Goal: Use online tool/utility: Use online tool/utility

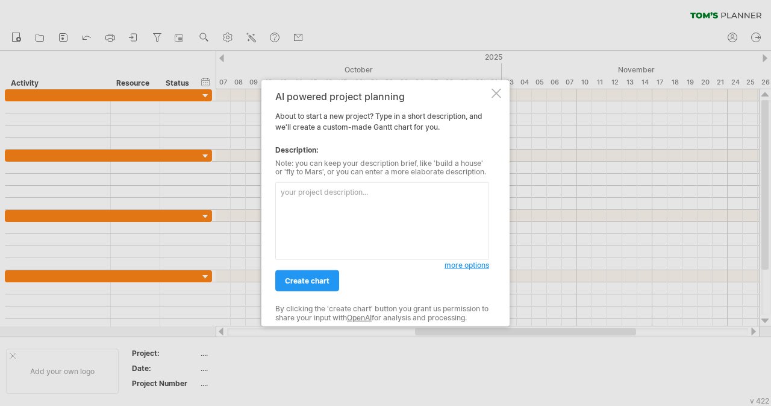
paste textarea "🪜 Key Steps Step Action Timeline Owner(s) Notes 1 Audit current ELL practices i…"
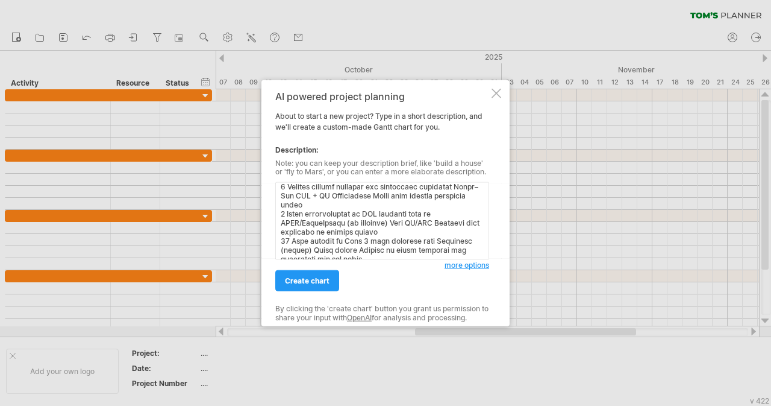
scroll to position [219, 0]
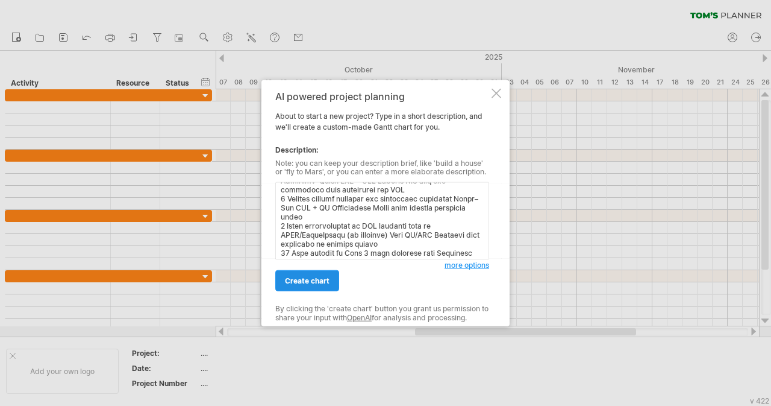
type textarea "🪜 Key Steps Step Action Timeline Owner(s) Notes 1 Audit current ELL practices i…"
click at [301, 290] on link "create chart" at bounding box center [307, 280] width 64 height 21
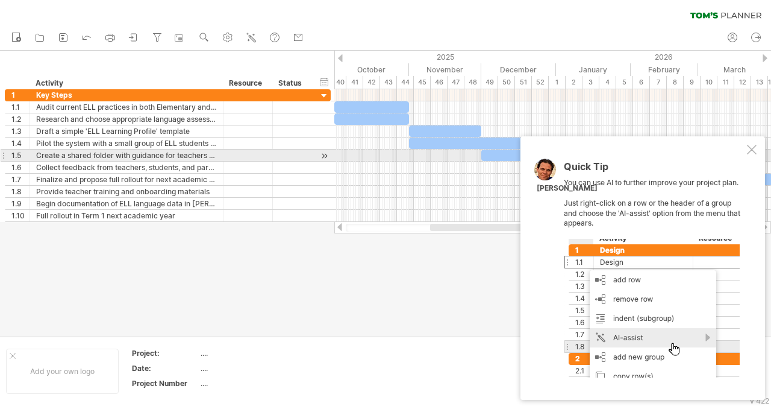
click at [752, 151] on div at bounding box center [752, 150] width 10 height 10
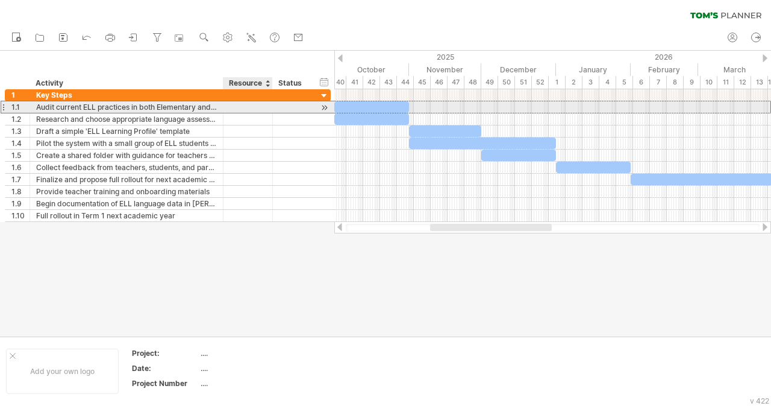
click at [243, 109] on div at bounding box center [248, 106] width 37 height 11
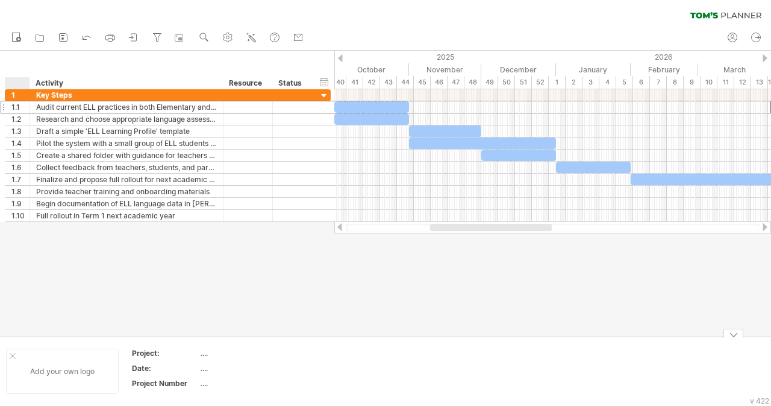
click at [11, 356] on div at bounding box center [13, 356] width 6 height 6
drag, startPoint x: 539, startPoint y: 231, endPoint x: 683, endPoint y: 234, distance: 144.1
click at [683, 234] on div "Trying to reach plan.tomsplanner.com Connected again... 0% clear filter new 1" at bounding box center [385, 203] width 771 height 406
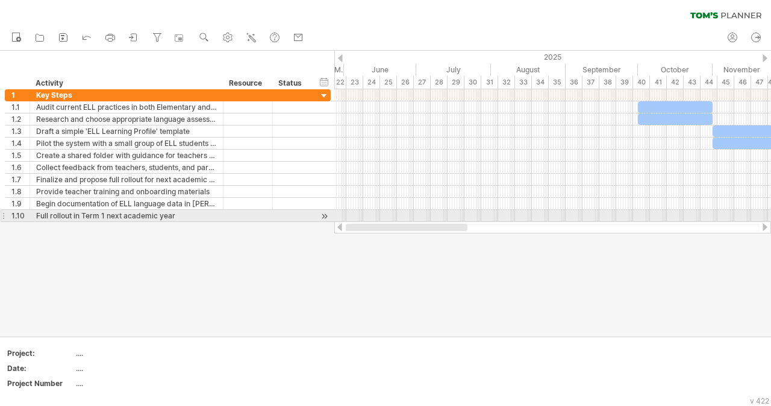
drag, startPoint x: 536, startPoint y: 224, endPoint x: 393, endPoint y: 218, distance: 143.6
click at [393, 218] on div "Trying to reach plan.tomsplanner.com Connected again... 0% clear filter new 1" at bounding box center [385, 203] width 771 height 406
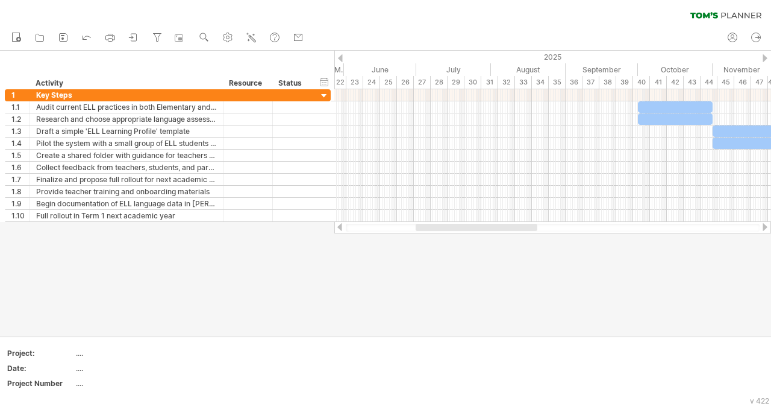
click at [643, 78] on div "40" at bounding box center [641, 82] width 17 height 13
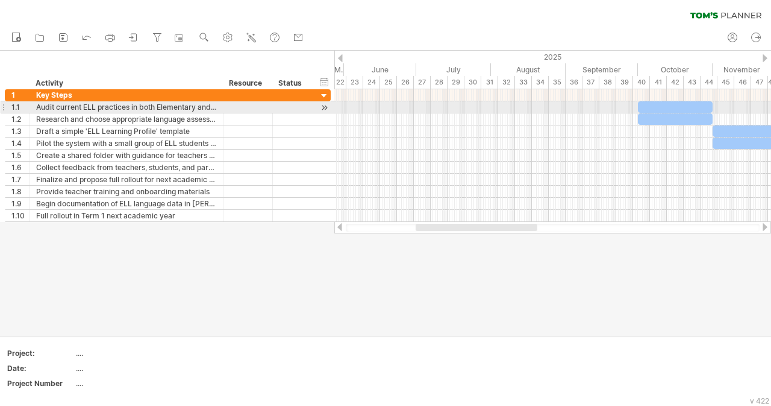
click at [649, 107] on div at bounding box center [675, 106] width 75 height 11
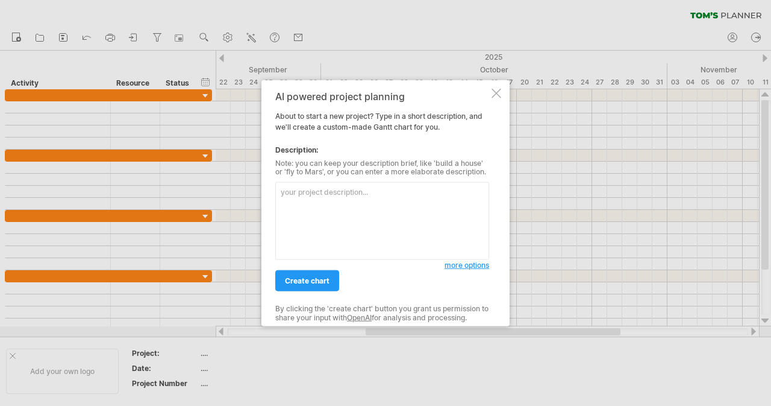
click at [401, 225] on textarea at bounding box center [382, 221] width 214 height 78
click at [353, 202] on textarea at bounding box center [382, 221] width 214 height 78
paste textarea "| **Lore** | **Ipsumd** | **Sitametc** | **Adipi(e)** | **Seddo** | | -------- …"
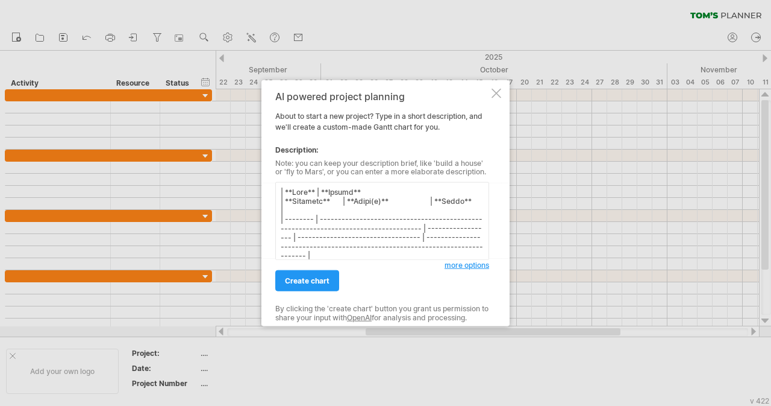
type textarea "| **Lore** | **Ipsumd** | **Sitametc** | **Adipi(e)** | **Seddo** | | -------- …"
click at [462, 267] on span "more options" at bounding box center [467, 264] width 45 height 9
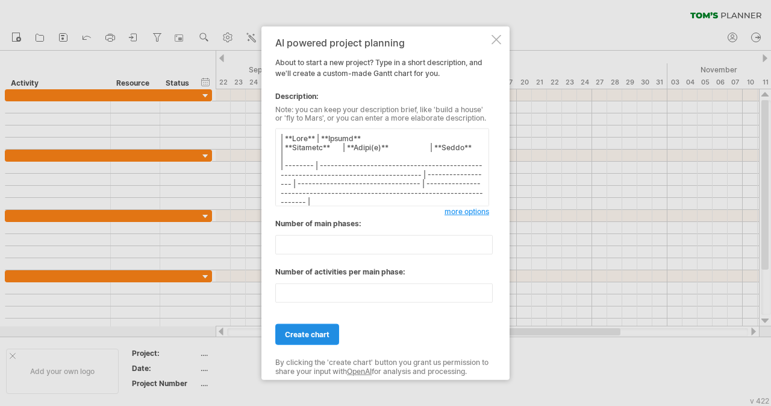
click at [316, 336] on span "create chart" at bounding box center [307, 334] width 45 height 9
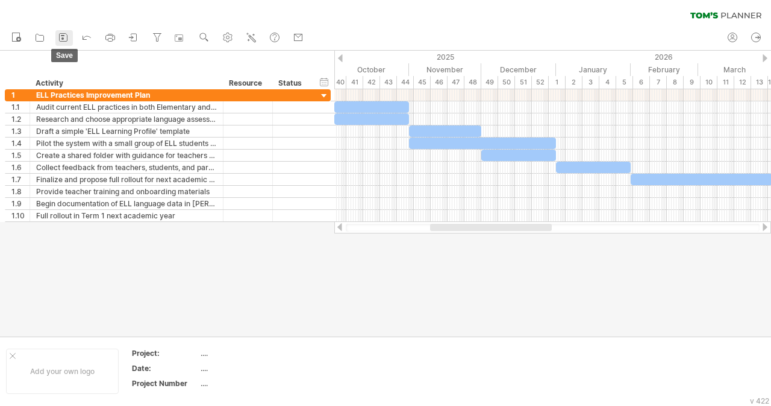
click at [66, 38] on icon at bounding box center [63, 37] width 12 height 12
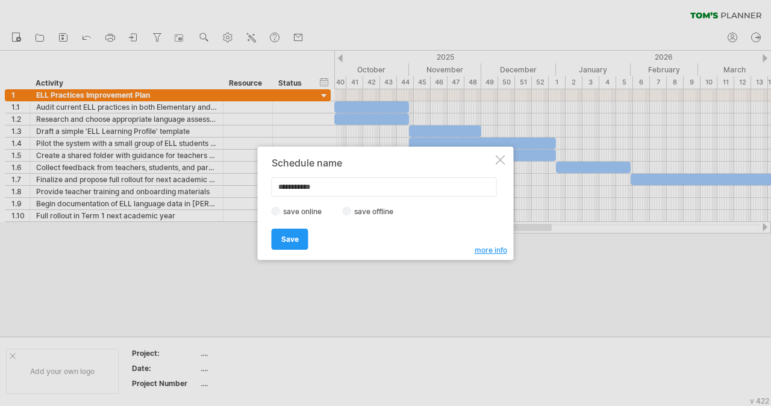
click at [360, 210] on label "save offline" at bounding box center [377, 211] width 52 height 9
click at [293, 238] on span "Save" at bounding box center [289, 238] width 17 height 9
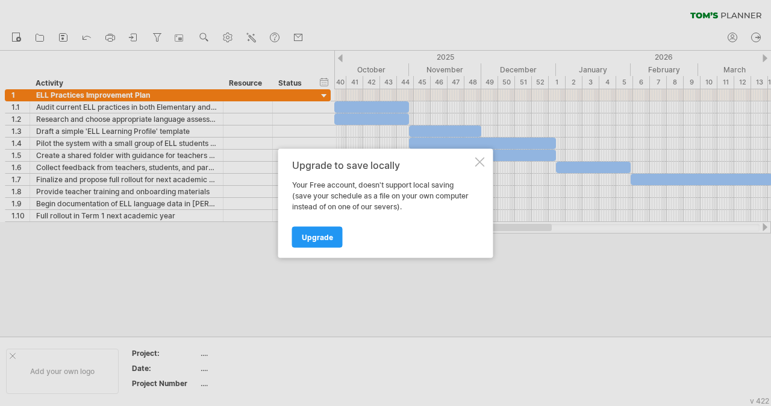
click at [482, 161] on div at bounding box center [480, 162] width 10 height 10
